Goal: Information Seeking & Learning: Learn about a topic

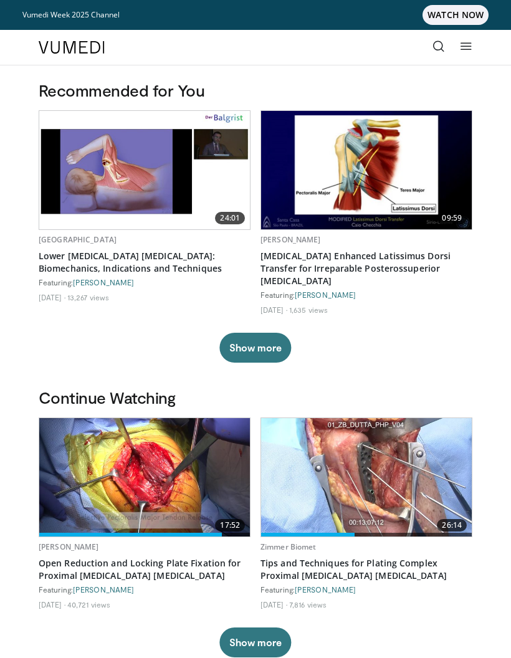
click at [471, 49] on icon at bounding box center [466, 46] width 12 height 12
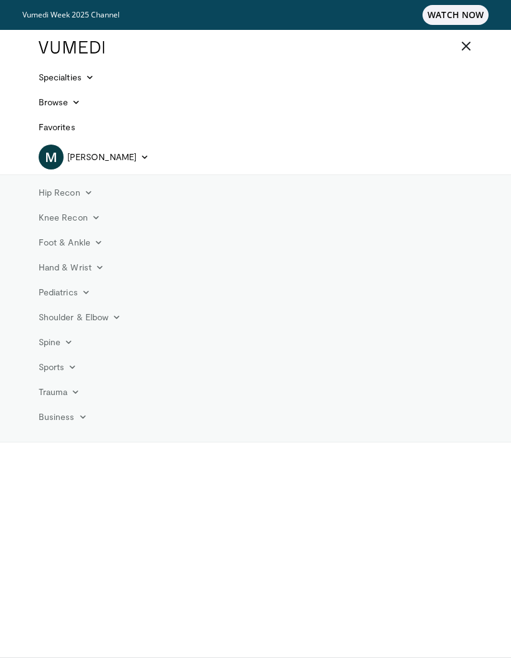
click at [105, 316] on link "Shoulder & Elbow" at bounding box center [79, 317] width 97 height 25
click at [73, 346] on link "Elbow" at bounding box center [106, 346] width 148 height 20
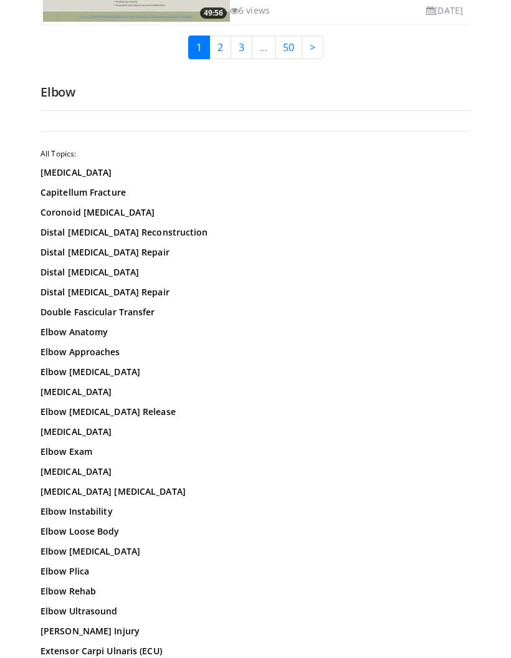
scroll to position [3280, 0]
click at [110, 206] on link "Coronoid Fractures" at bounding box center [255, 212] width 430 height 12
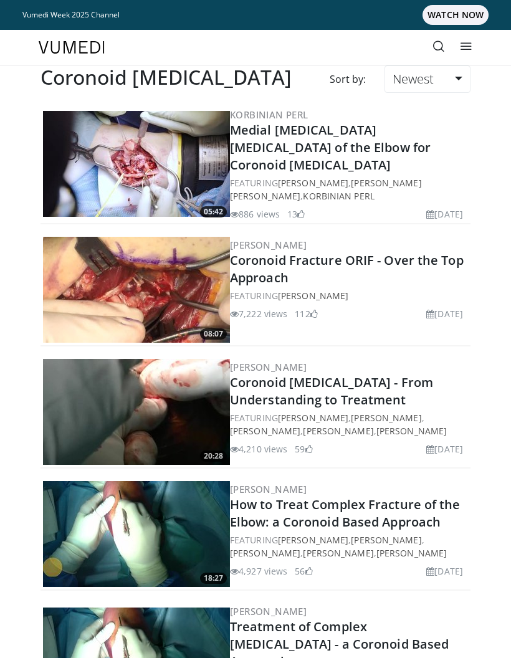
click at [382, 505] on link "How to Treat Complex Fracture of the Elbow: a Coronoid Based Approach" at bounding box center [345, 513] width 230 height 34
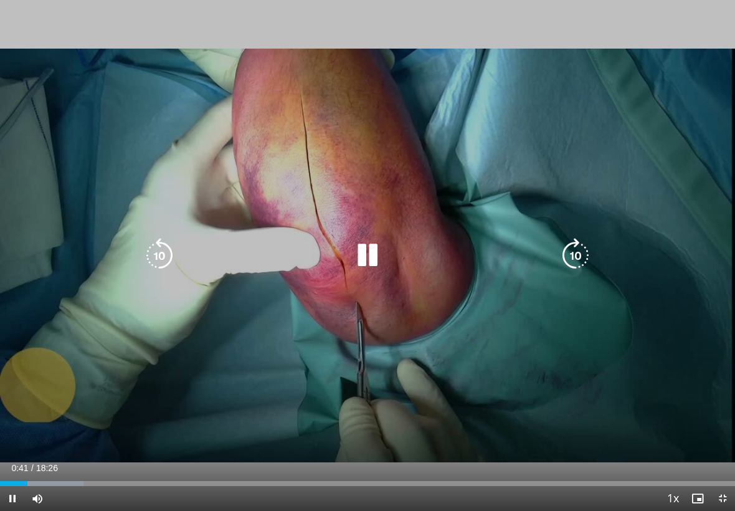
click at [376, 253] on icon "Video Player" at bounding box center [367, 255] width 35 height 35
